Goal: Task Accomplishment & Management: Complete application form

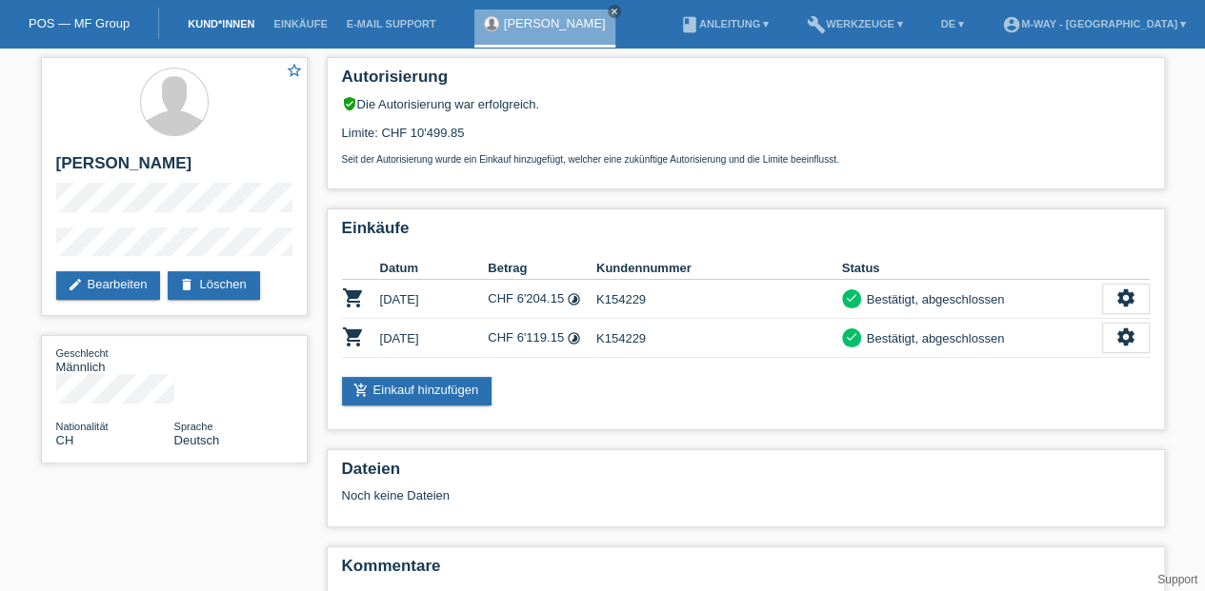
click at [215, 20] on link "Kund*innen" at bounding box center [221, 23] width 86 height 11
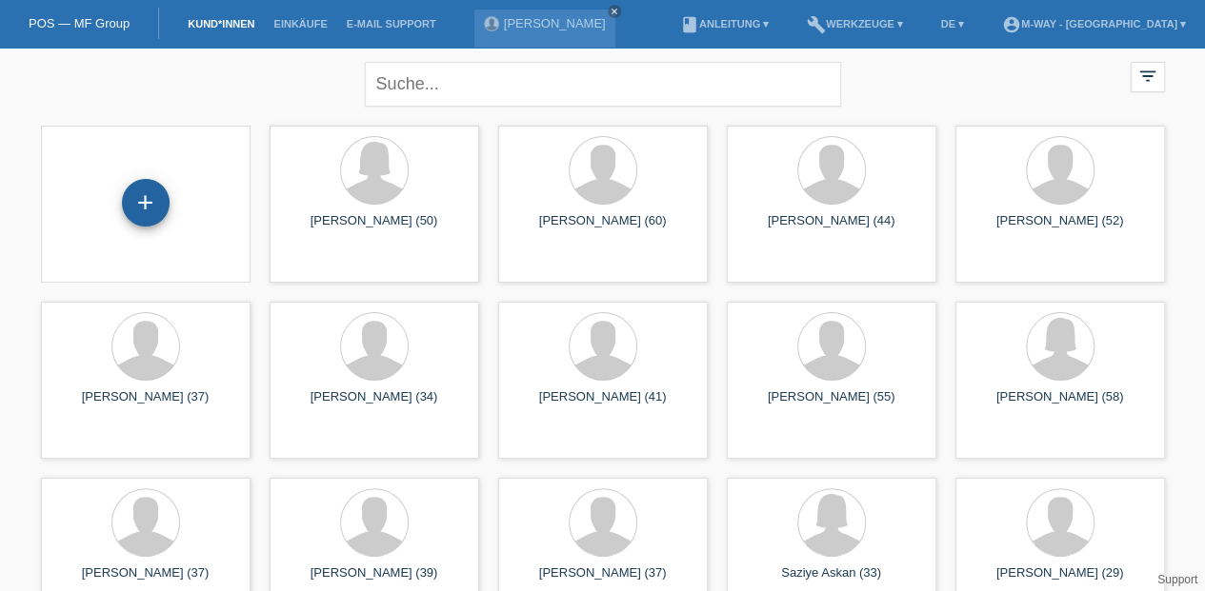
click at [131, 199] on div "+" at bounding box center [146, 203] width 48 height 48
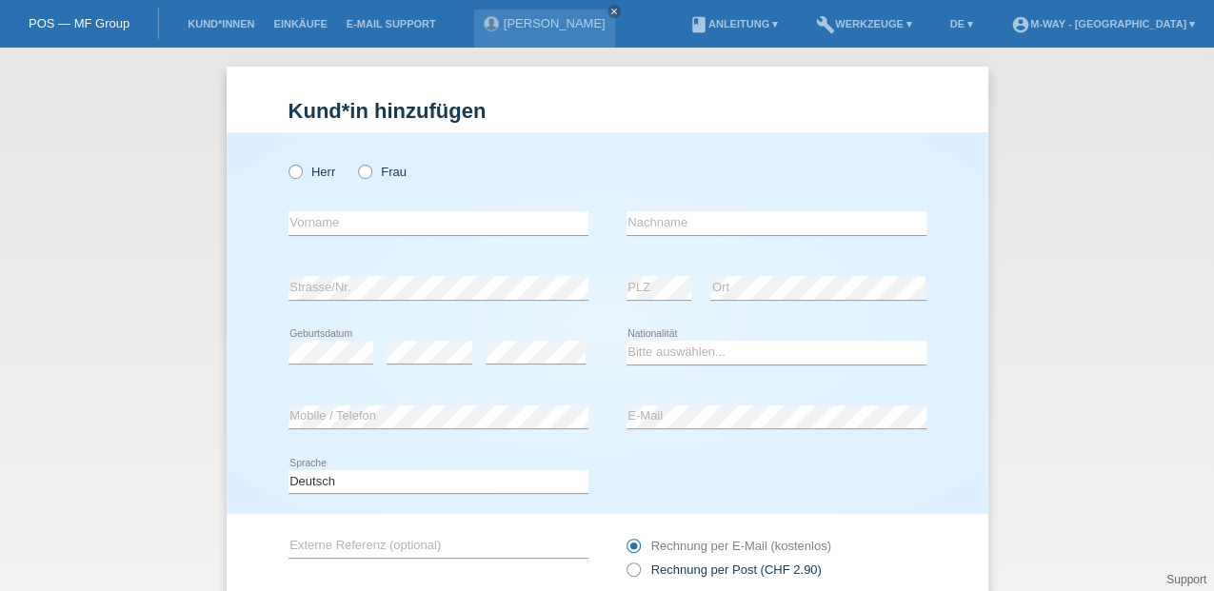
drag, startPoint x: 362, startPoint y: 170, endPoint x: 316, endPoint y: 207, distance: 58.9
click at [355, 162] on icon at bounding box center [355, 162] width 0 height 0
click at [363, 170] on input "Frau" at bounding box center [364, 171] width 12 height 12
radio input "true"
click at [306, 229] on input "text" at bounding box center [439, 223] width 300 height 24
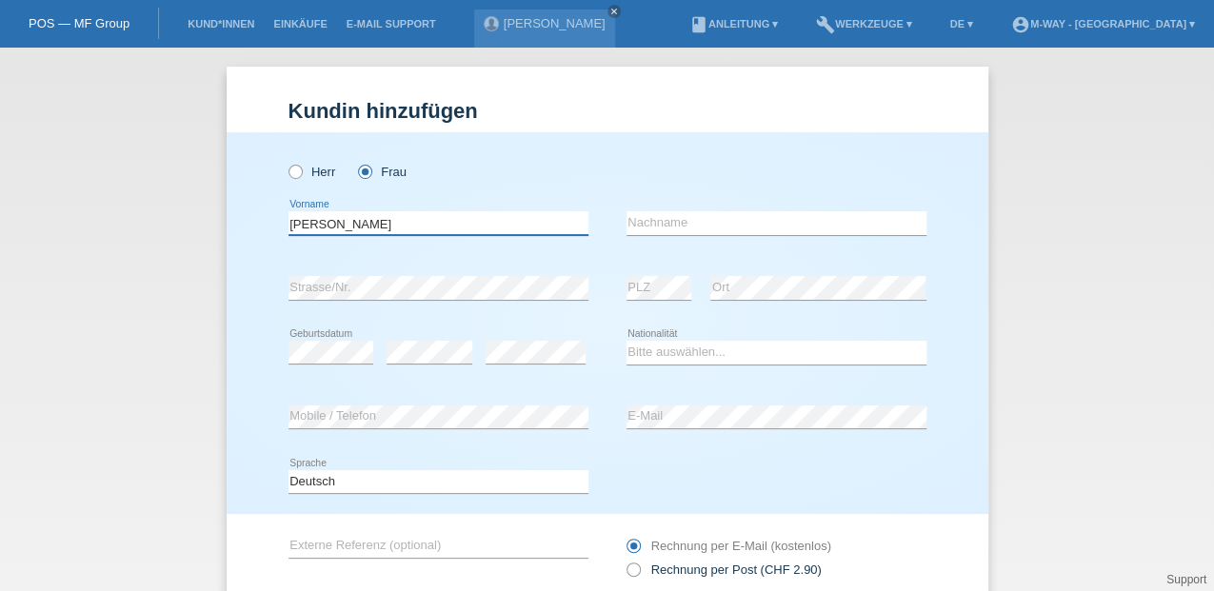
type input "[PERSON_NAME]"
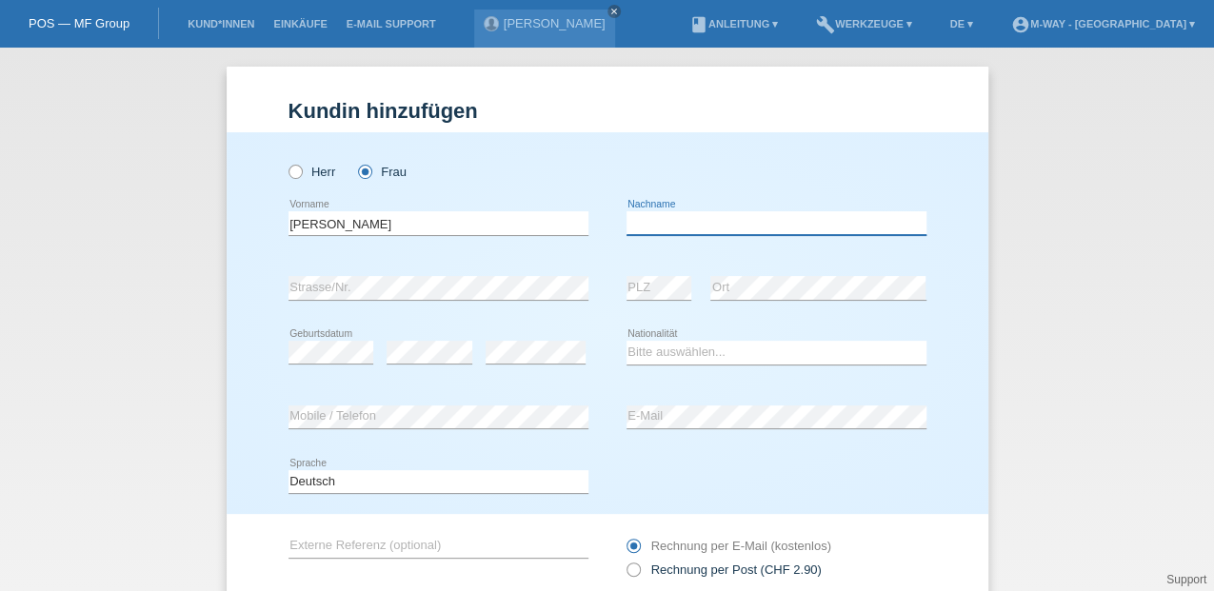
click at [672, 219] on input "text" at bounding box center [777, 223] width 300 height 24
type input "Cardinaux"
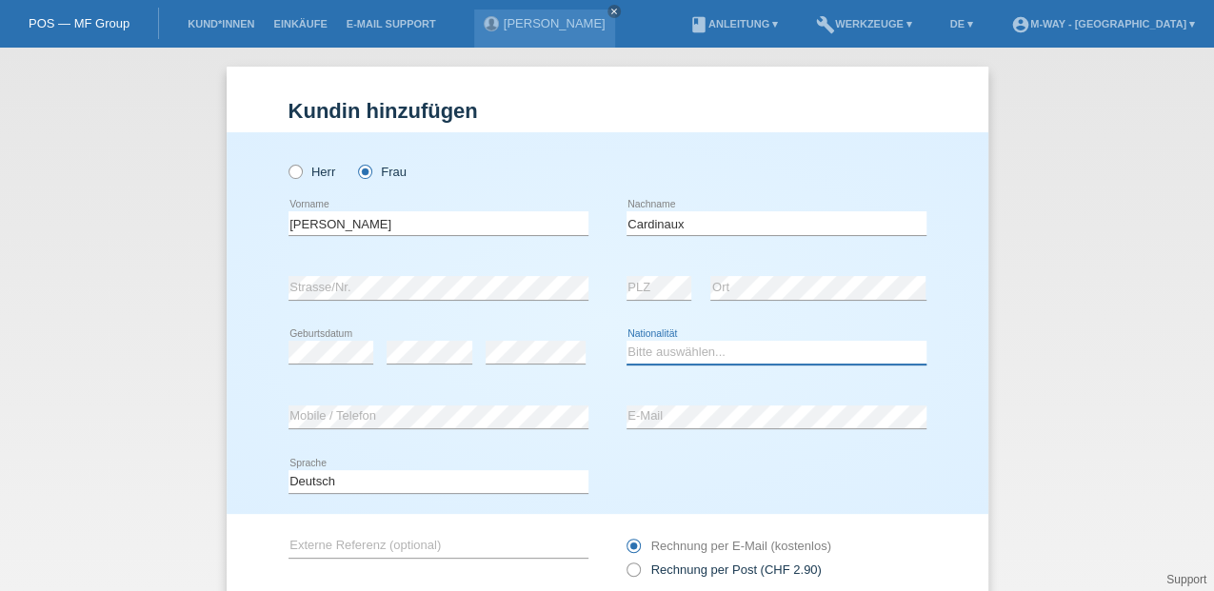
click at [677, 358] on select "Bitte auswählen... Schweiz Deutschland Liechtenstein Österreich ------------ Af…" at bounding box center [777, 352] width 300 height 23
select select "CH"
click at [627, 341] on select "Bitte auswählen... Schweiz Deutschland Liechtenstein Österreich ------------ Af…" at bounding box center [777, 352] width 300 height 23
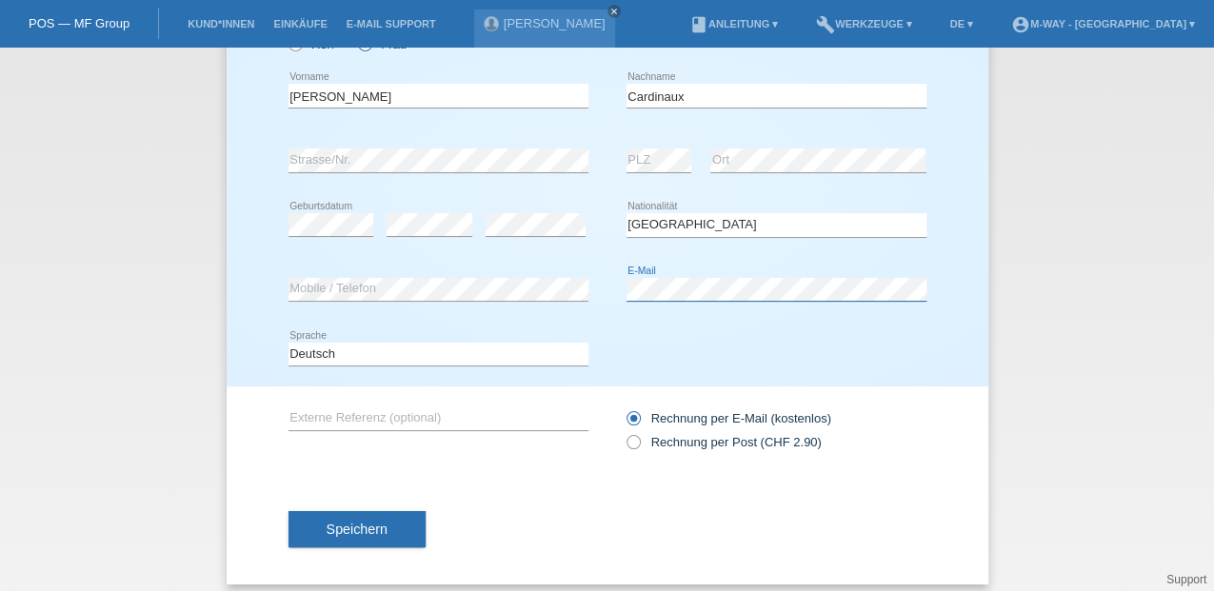
scroll to position [139, 0]
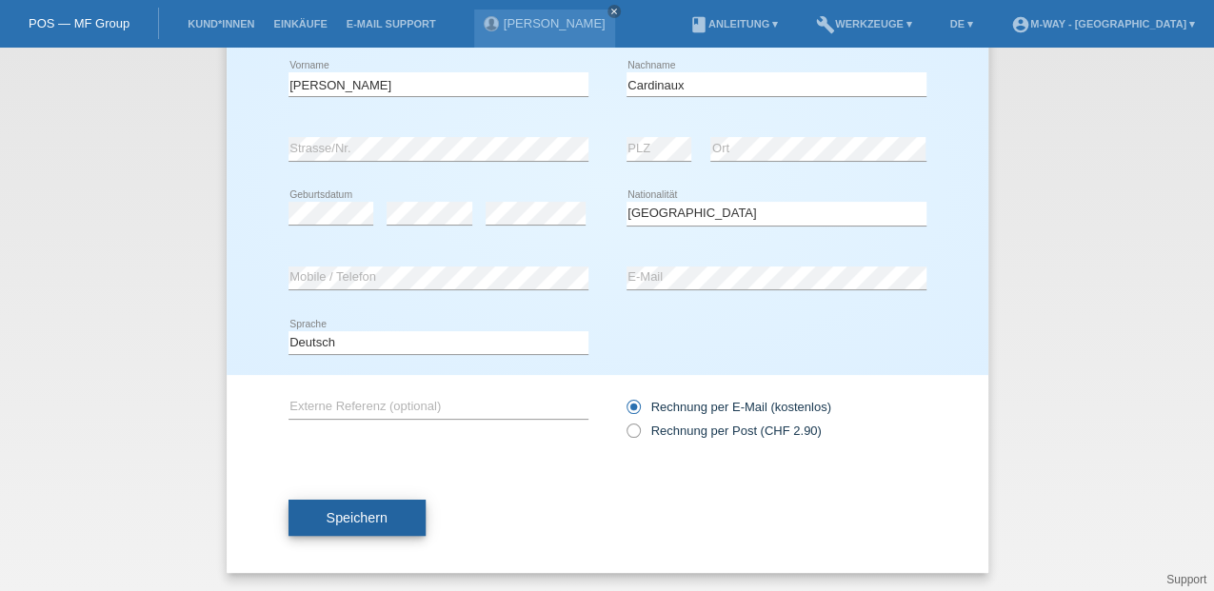
click at [341, 514] on span "Speichern" at bounding box center [357, 517] width 61 height 15
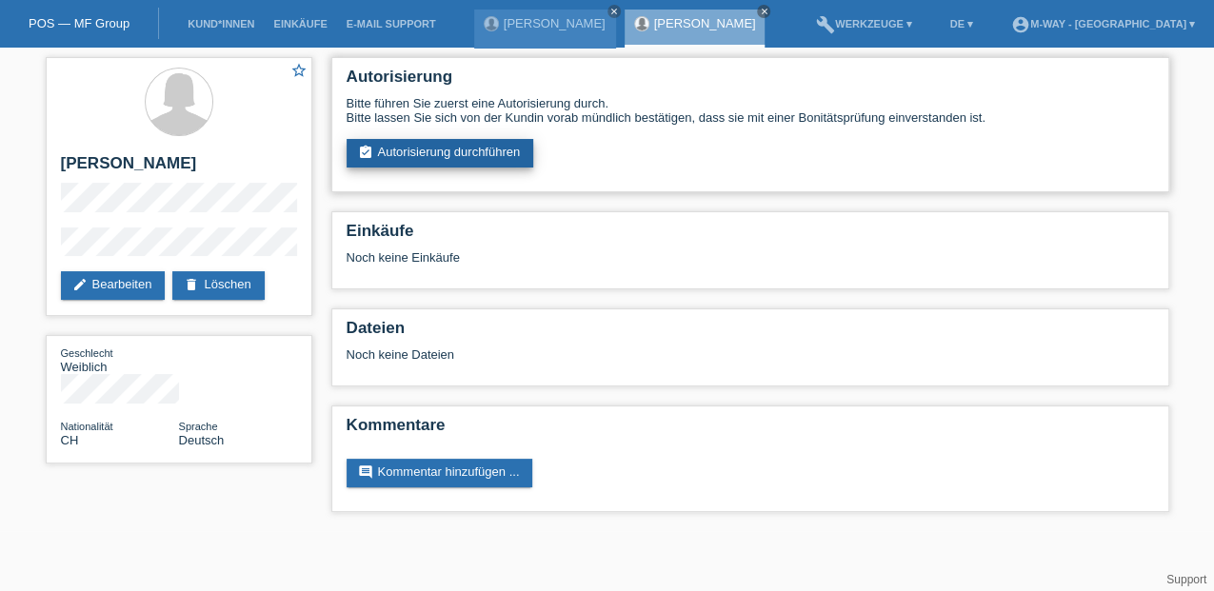
click at [444, 153] on link "assignment_turned_in Autorisierung durchführen" at bounding box center [441, 153] width 188 height 29
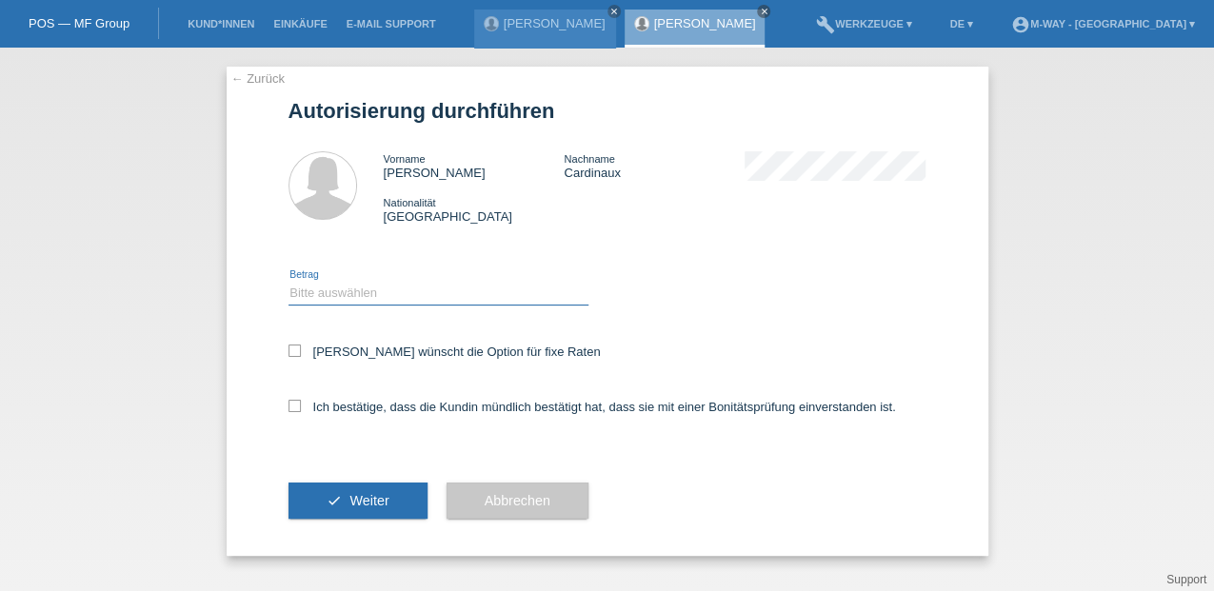
click at [330, 290] on select "Bitte auswählen CHF 1.00 - CHF 499.00 CHF 500.00 - CHF 1'999.00 CHF 2'000.00 - …" at bounding box center [439, 293] width 300 height 23
select select "3"
click at [289, 282] on select "Bitte auswählen CHF 1.00 - CHF 499.00 CHF 500.00 - CHF 1'999.00 CHF 2'000.00 - …" at bounding box center [439, 293] width 300 height 23
click at [298, 350] on icon at bounding box center [295, 351] width 12 height 12
click at [298, 350] on input "[PERSON_NAME] wünscht die Option für fixe Raten" at bounding box center [295, 351] width 12 height 12
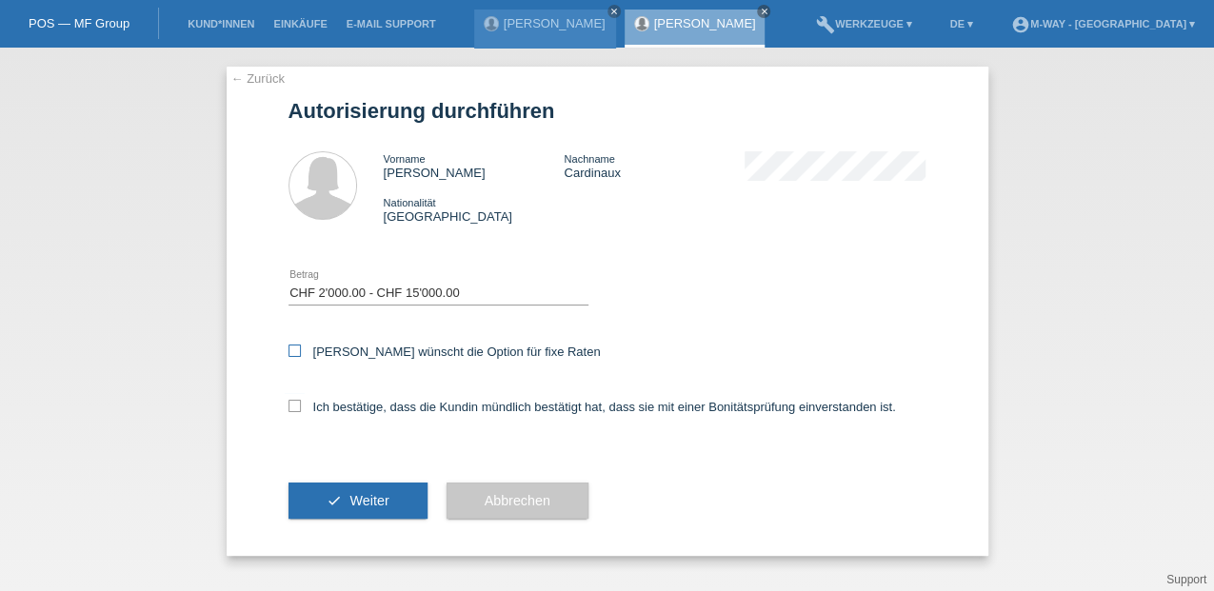
checkbox input "true"
click at [301, 410] on label "Ich bestätige, dass die Kundin mündlich bestätigt hat, dass sie mit einer Bonit…" at bounding box center [593, 407] width 608 height 14
click at [301, 410] on input "Ich bestätige, dass die Kundin mündlich bestätigt hat, dass sie mit einer Bonit…" at bounding box center [295, 406] width 12 height 12
checkbox input "true"
click at [362, 499] on span "Weiter" at bounding box center [369, 500] width 39 height 15
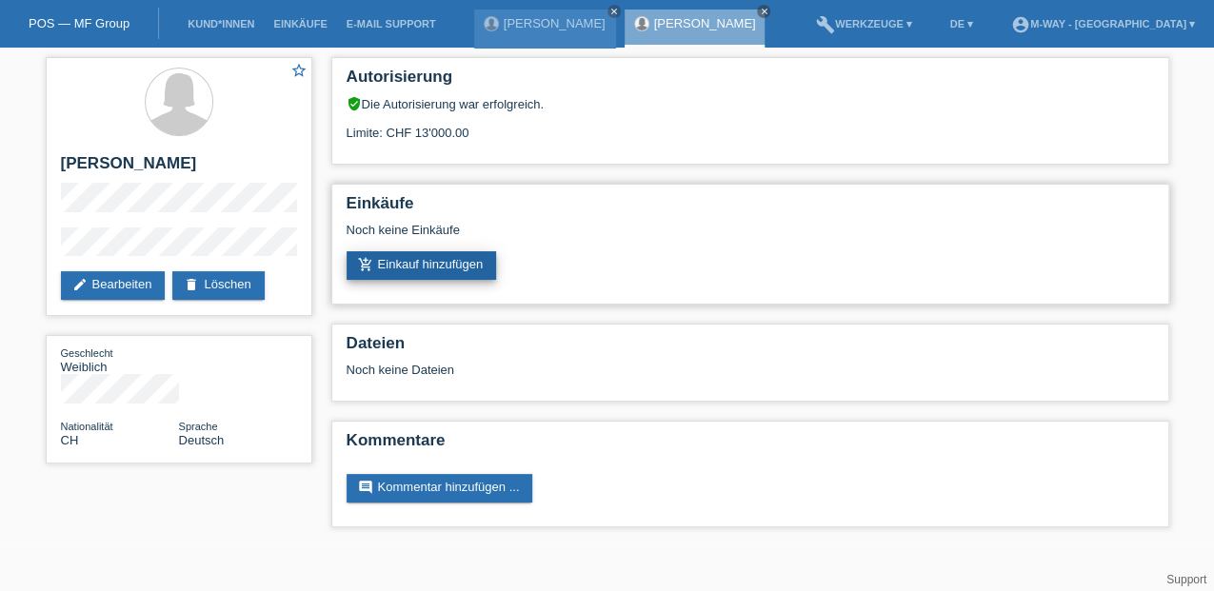
click at [452, 273] on link "add_shopping_cart Einkauf hinzufügen" at bounding box center [422, 265] width 150 height 29
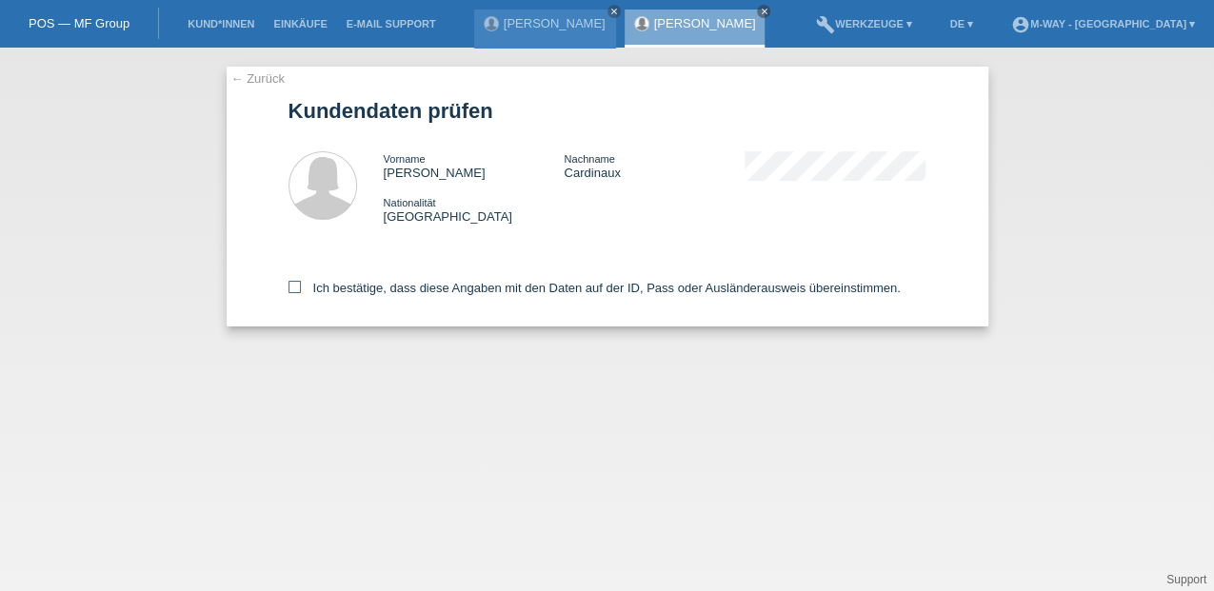
click at [293, 287] on icon at bounding box center [295, 287] width 12 height 12
click at [293, 287] on input "Ich bestätige, dass diese Angaben mit den Daten auf der ID, Pass oder Ausländer…" at bounding box center [295, 287] width 12 height 12
checkbox input "true"
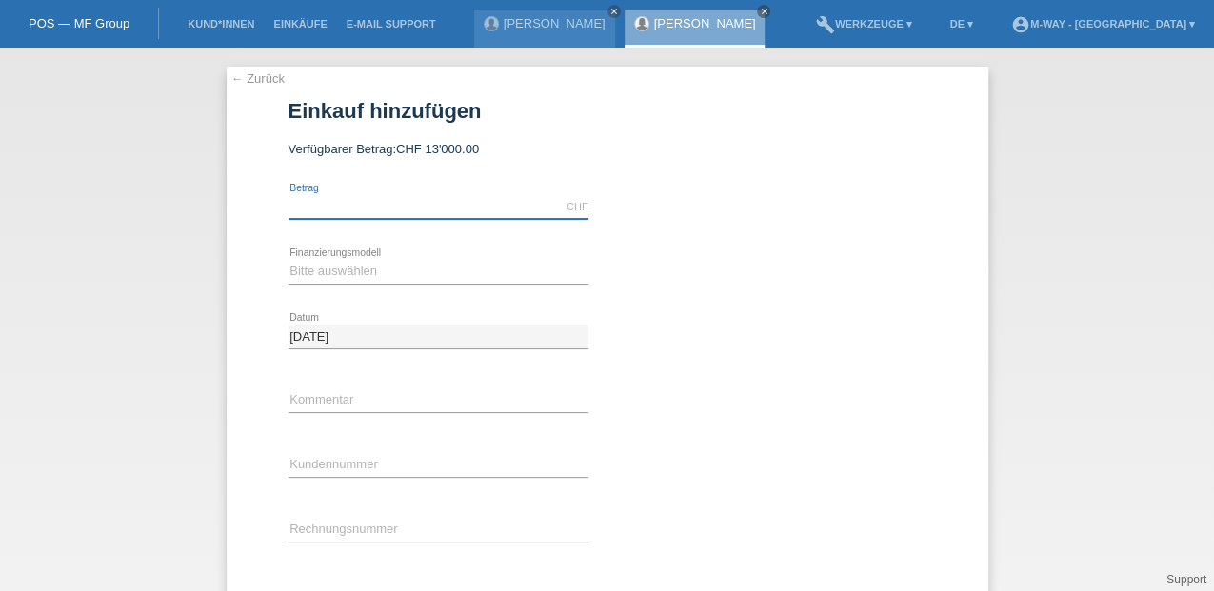
click at [367, 204] on input "text" at bounding box center [439, 207] width 300 height 24
type input "3273.15"
click at [349, 257] on div "Bitte auswählen Fixe Raten Kauf auf Rechnung mit Teilzahlungsoption error Finan…" at bounding box center [439, 272] width 300 height 65
click at [326, 272] on select "Bitte auswählen Fixe Raten Kauf auf Rechnung mit Teilzahlungsoption" at bounding box center [439, 271] width 300 height 23
select select "77"
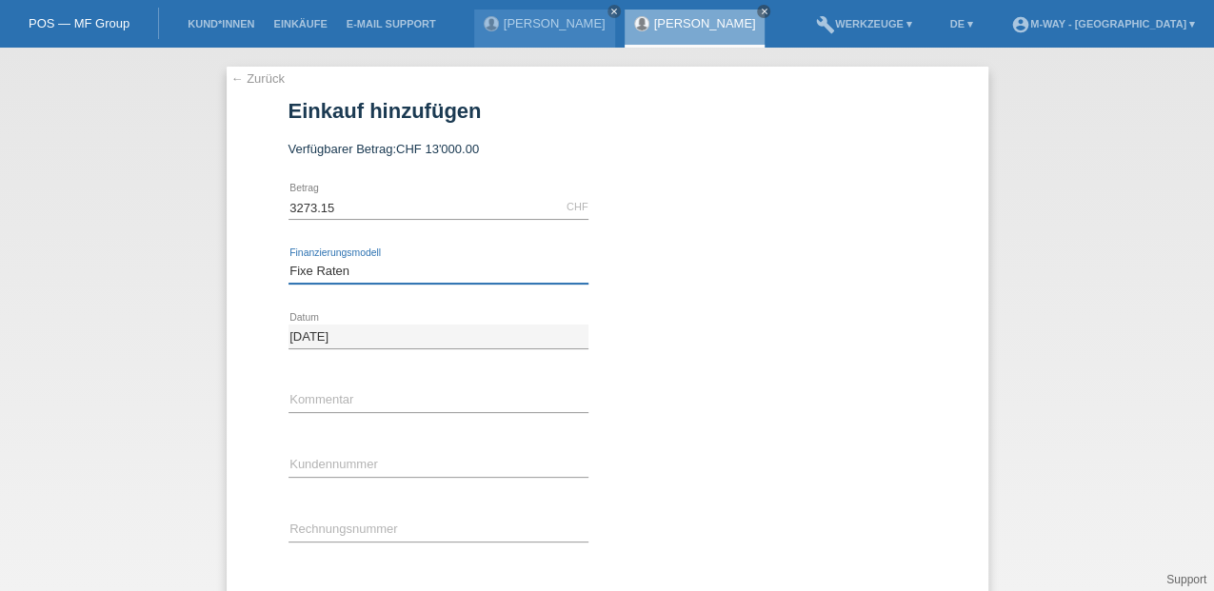
click at [289, 260] on select "Bitte auswählen Fixe Raten Kauf auf Rechnung mit Teilzahlungsoption" at bounding box center [439, 271] width 300 height 23
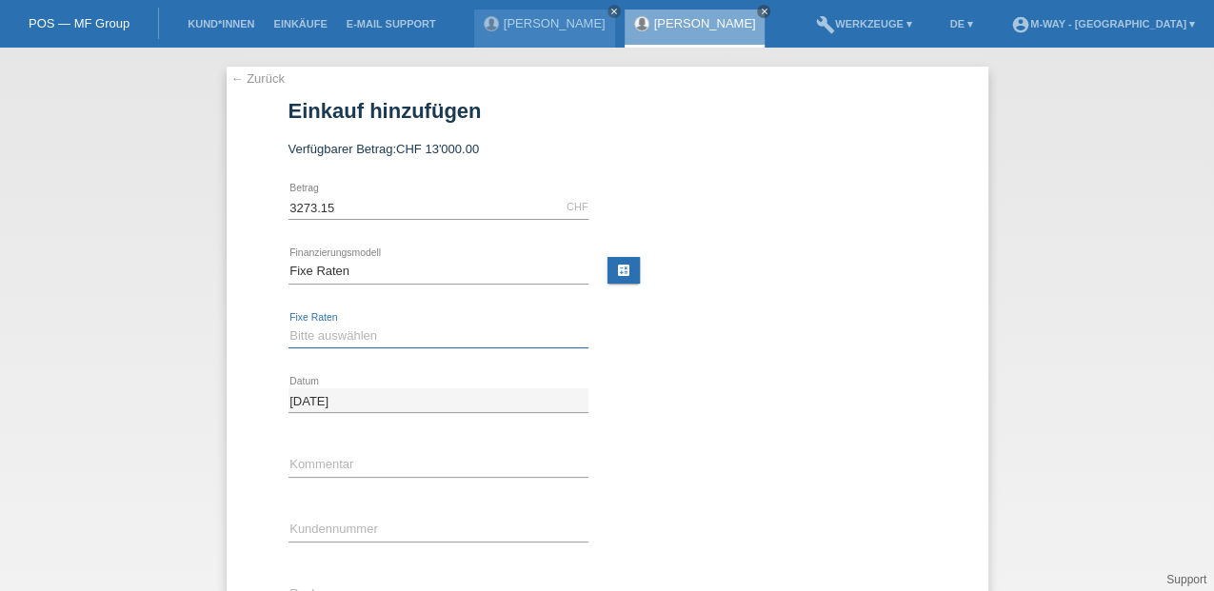
click at [318, 337] on select "Bitte auswählen 4 Raten 5 Raten 6 Raten 7 Raten 8 Raten 9 Raten 10 Raten 11 Rat…" at bounding box center [439, 336] width 300 height 23
select select "202"
click at [289, 325] on select "Bitte auswählen 4 Raten 5 Raten 6 Raten 7 Raten 8 Raten 9 Raten 10 Raten 11 Rat…" at bounding box center [439, 336] width 300 height 23
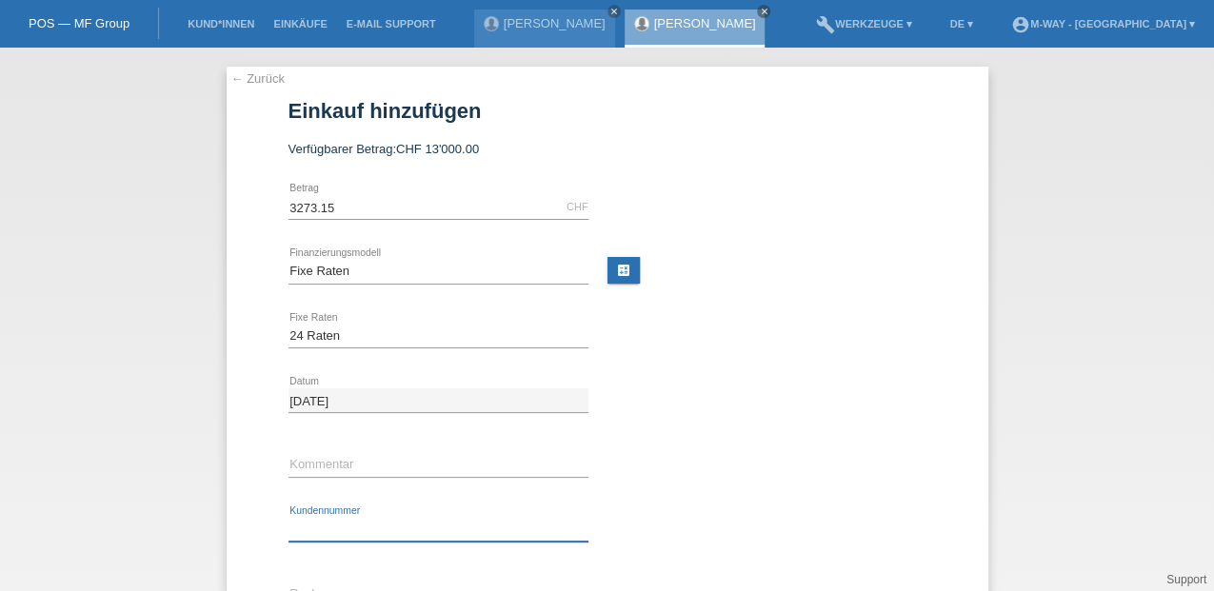
click at [311, 525] on input "text" at bounding box center [439, 530] width 300 height 24
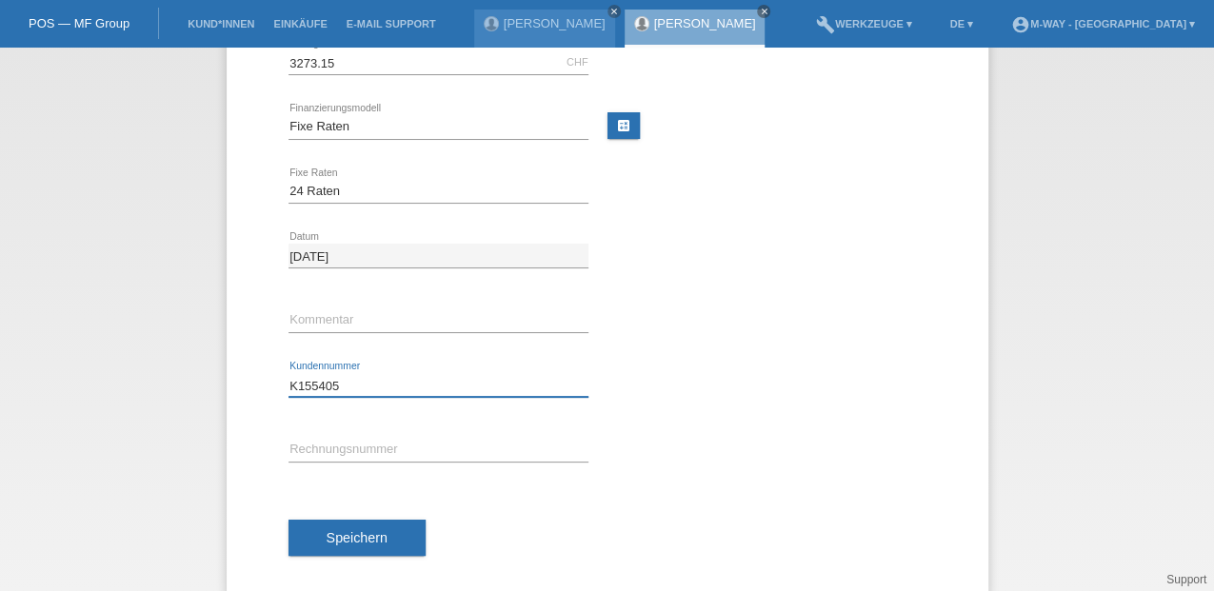
scroll to position [163, 0]
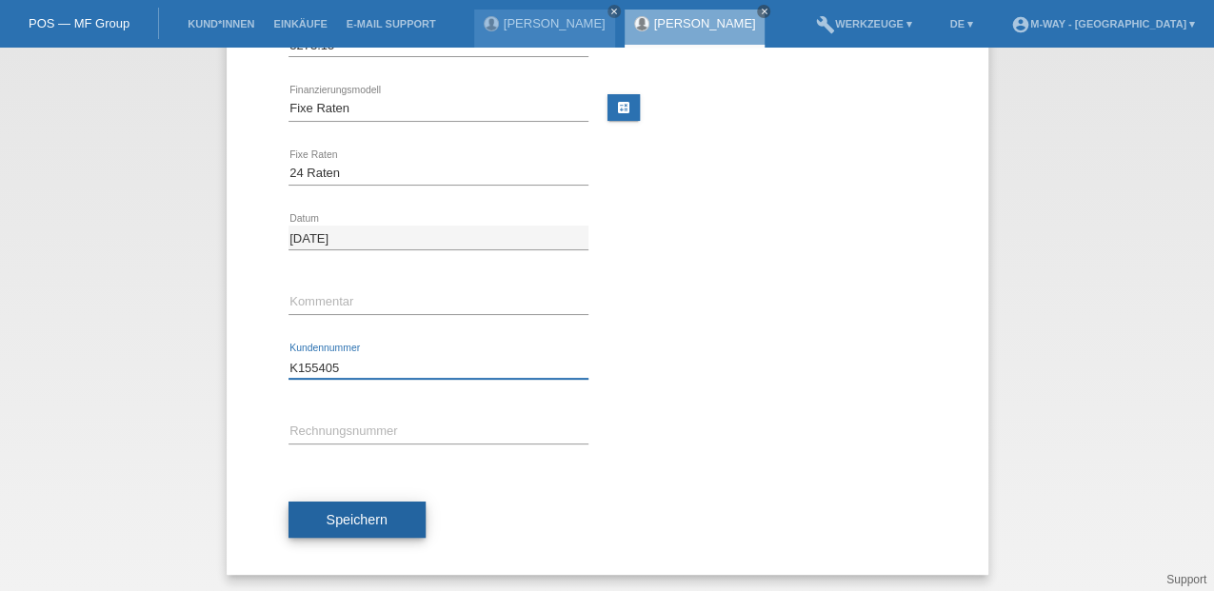
type input "K155405"
click at [362, 514] on span "Speichern" at bounding box center [357, 519] width 61 height 15
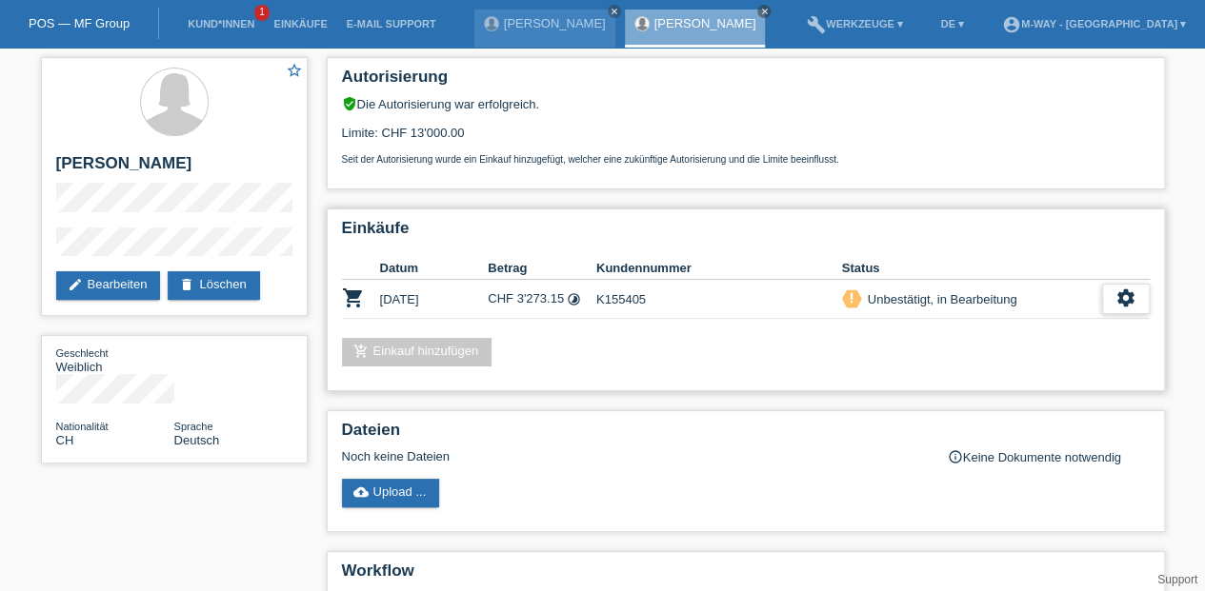
click at [1123, 299] on icon "settings" at bounding box center [1125, 298] width 21 height 21
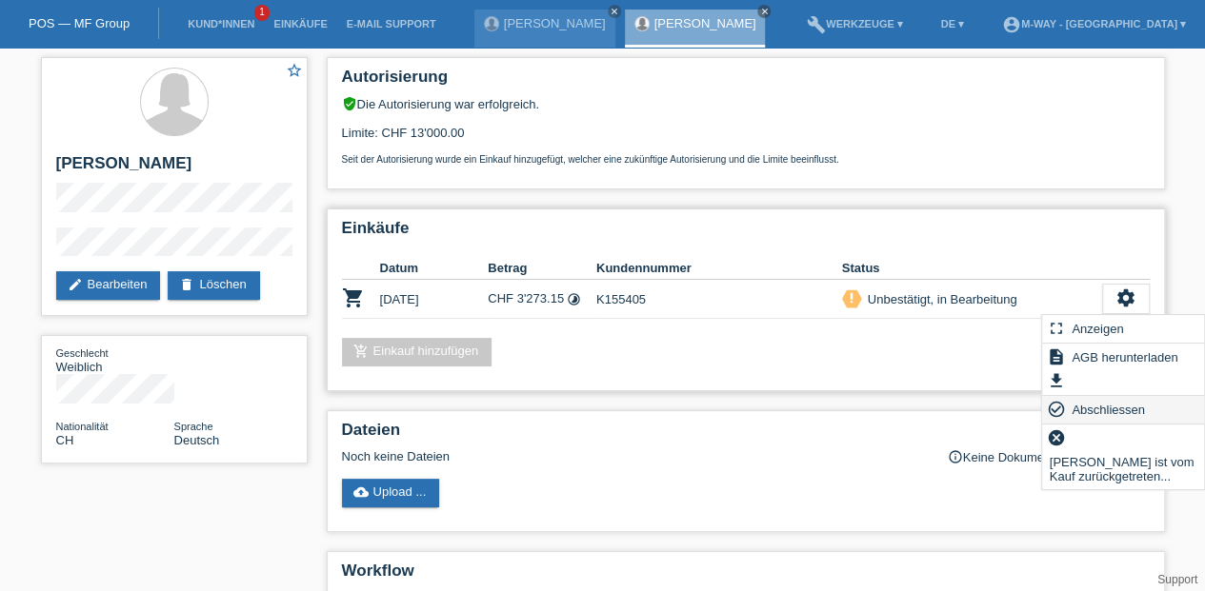
click at [1077, 408] on span "Abschliessen" at bounding box center [1108, 409] width 79 height 23
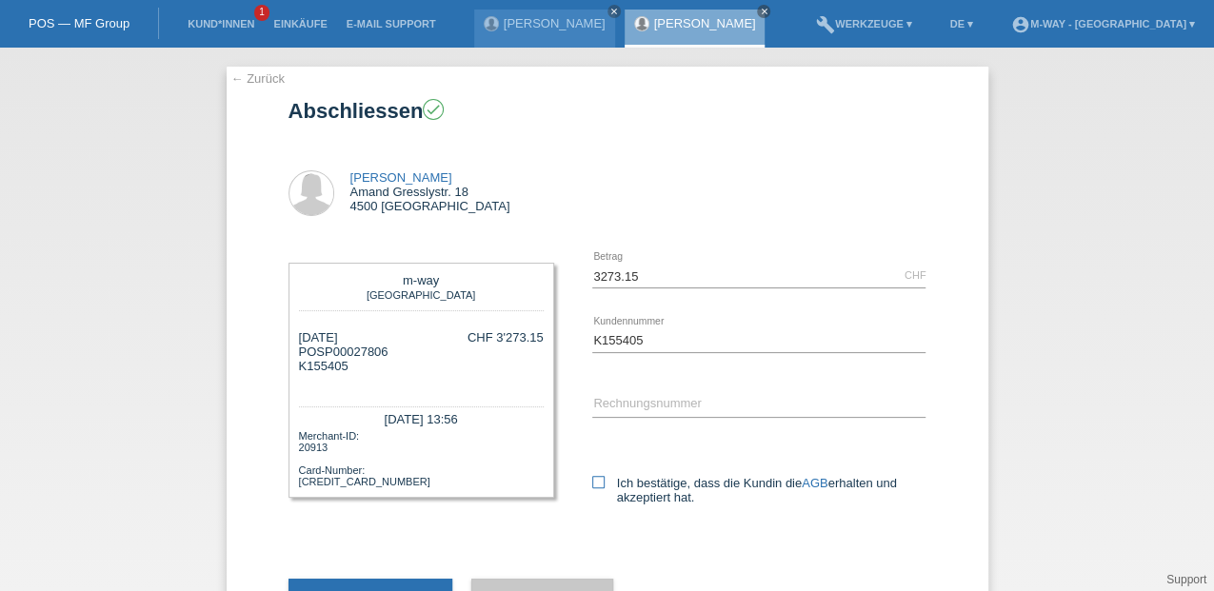
click at [596, 480] on icon at bounding box center [598, 482] width 12 height 12
click at [596, 480] on input "Ich bestätige, dass die Kundin die AGB erhalten und akzeptiert hat." at bounding box center [598, 482] width 12 height 12
checkbox input "true"
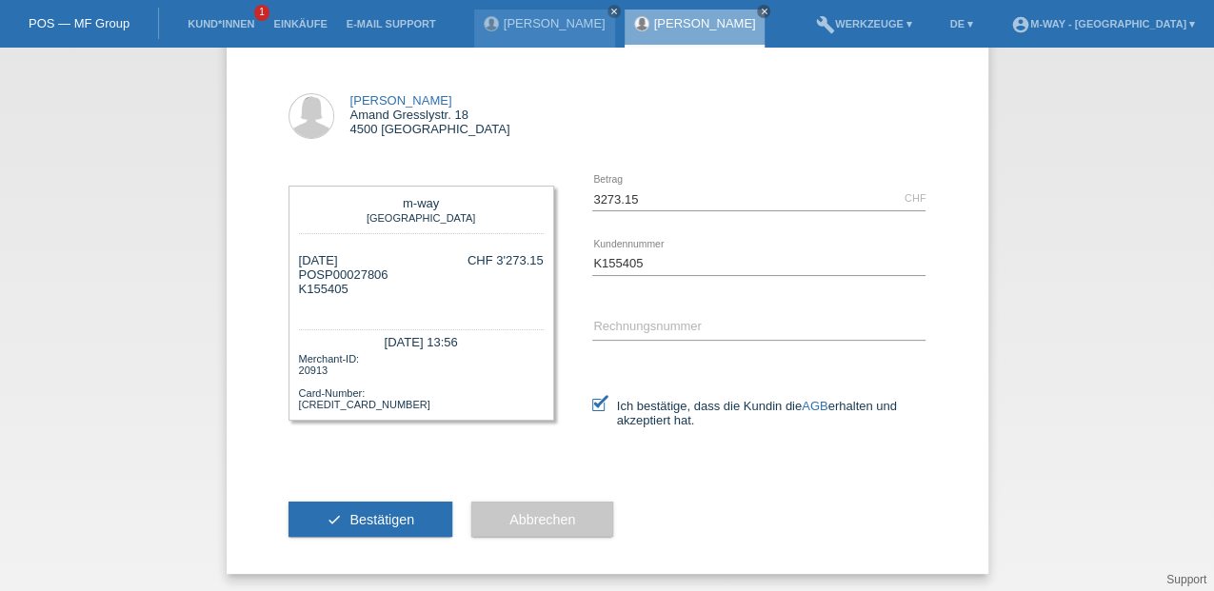
scroll to position [79, 0]
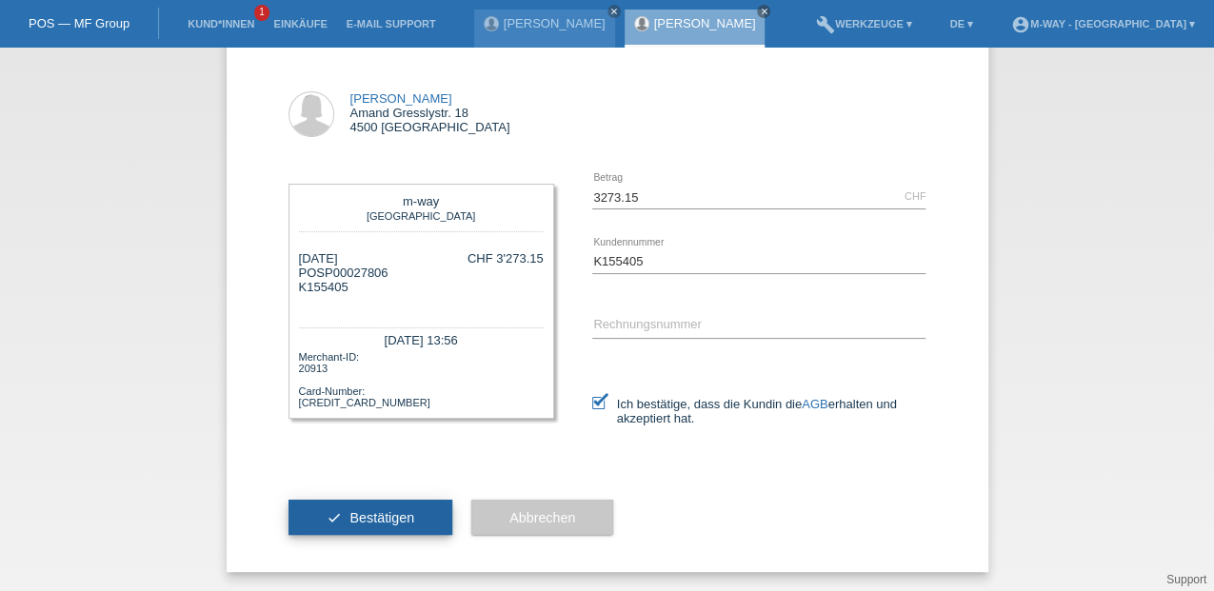
click at [359, 516] on span "Bestätigen" at bounding box center [382, 517] width 65 height 15
